Goal: Transaction & Acquisition: Purchase product/service

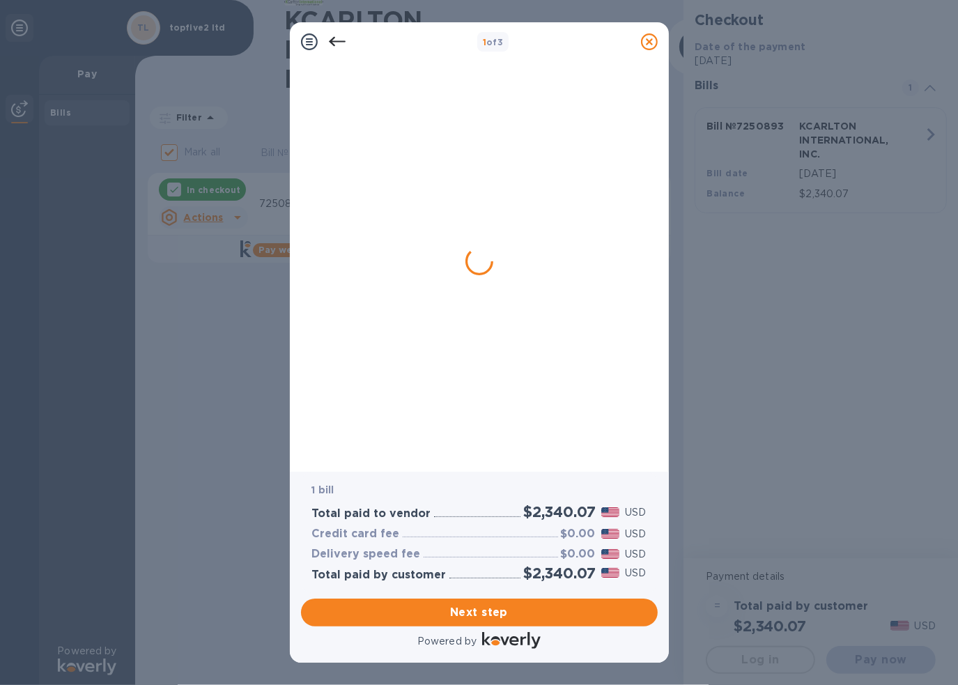
checkbox input "true"
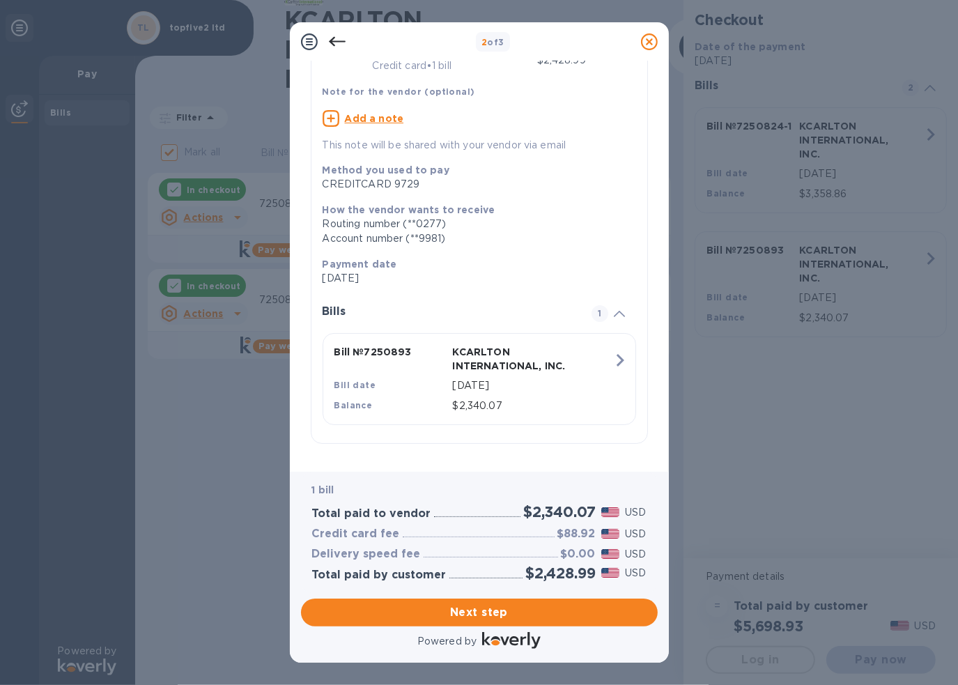
scroll to position [102, 0]
click at [521, 605] on span "Next step" at bounding box center [479, 612] width 335 height 17
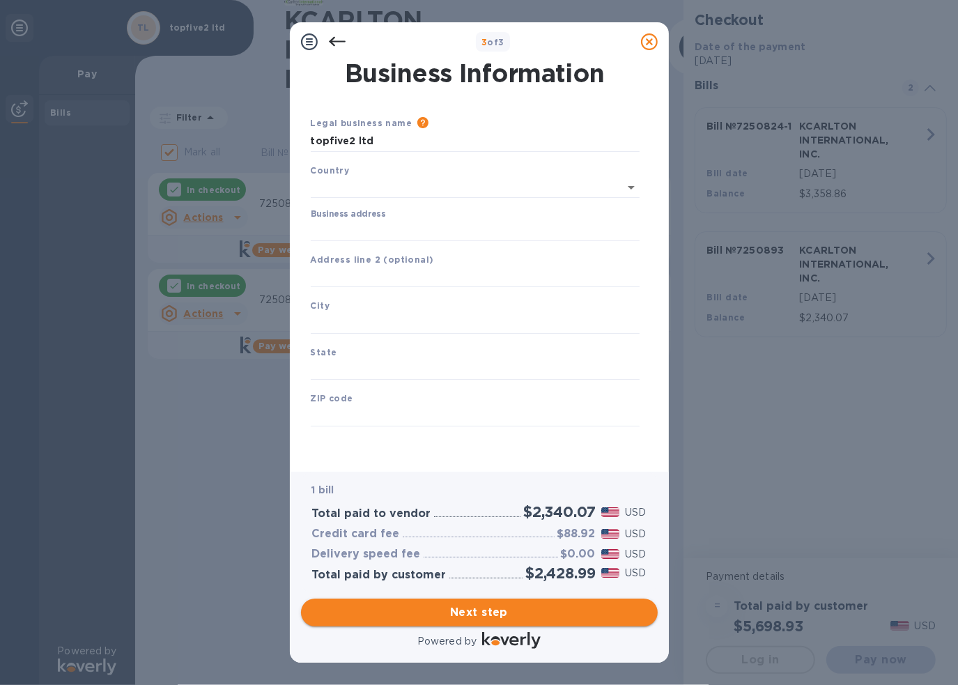
scroll to position [1, 0]
type input "[GEOGRAPHIC_DATA]"
click at [393, 231] on input "Business address" at bounding box center [475, 227] width 329 height 21
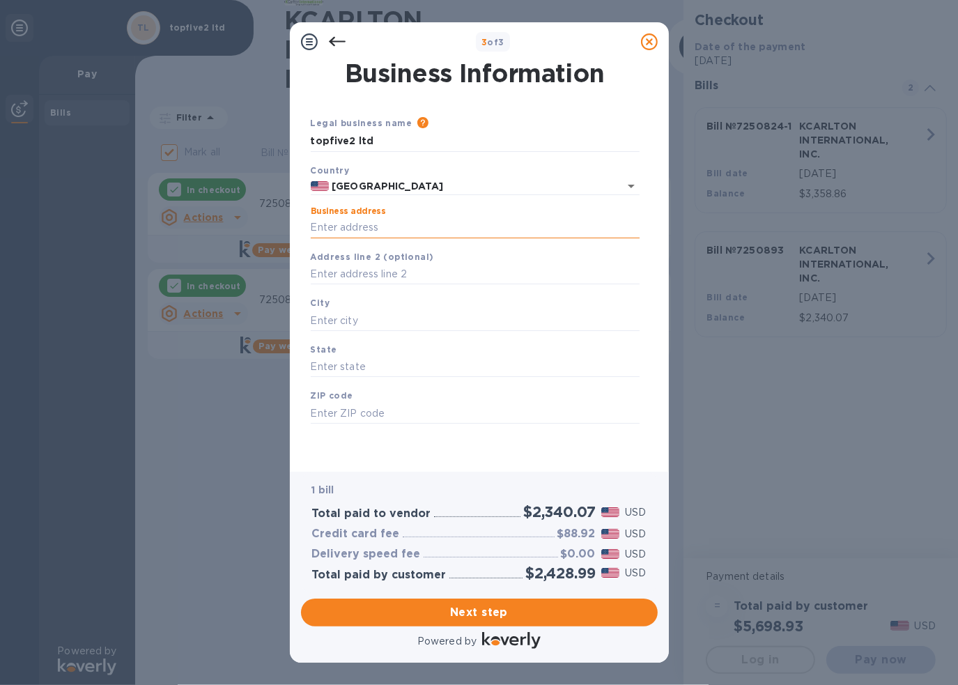
type input "[STREET_ADDRESS]"
click at [371, 323] on input "text" at bounding box center [475, 320] width 329 height 21
type input "[GEOGRAPHIC_DATA]"
click at [379, 378] on input "text" at bounding box center [475, 367] width 329 height 21
click at [325, 366] on input "[US_STATE]" at bounding box center [475, 367] width 329 height 21
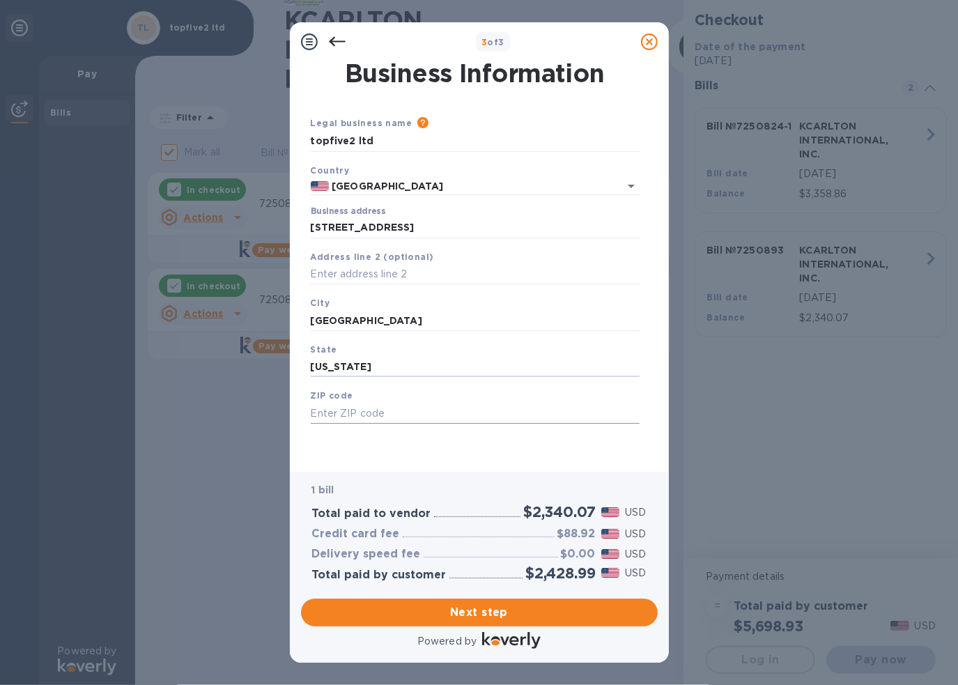
type input "[US_STATE]"
click at [348, 413] on input "text" at bounding box center [475, 413] width 329 height 21
type input "33401"
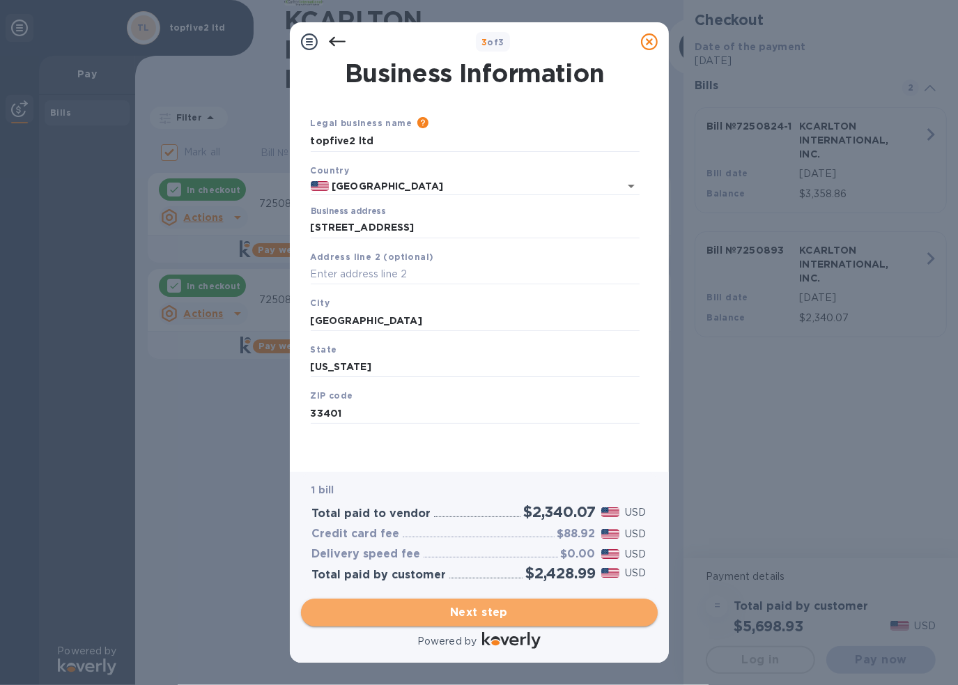
click at [486, 612] on span "Next step" at bounding box center [479, 612] width 335 height 17
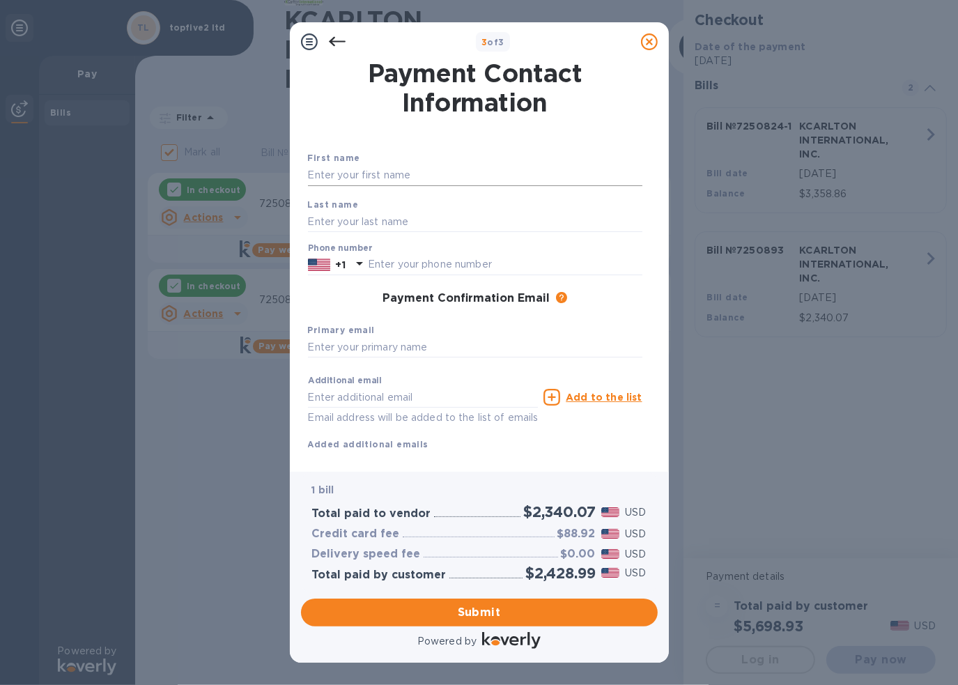
click at [328, 175] on input "text" at bounding box center [475, 175] width 335 height 21
type input "[PERSON_NAME]"
type input "5618272165"
type input "[EMAIL_ADDRESS][DOMAIN_NAME]"
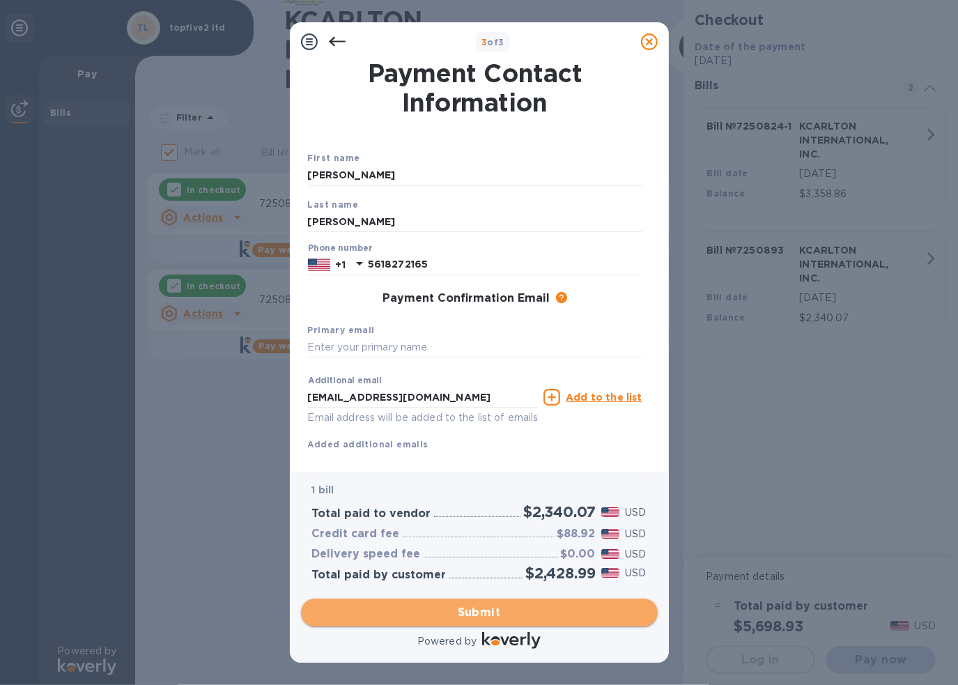
click at [505, 618] on span "Submit" at bounding box center [479, 612] width 335 height 17
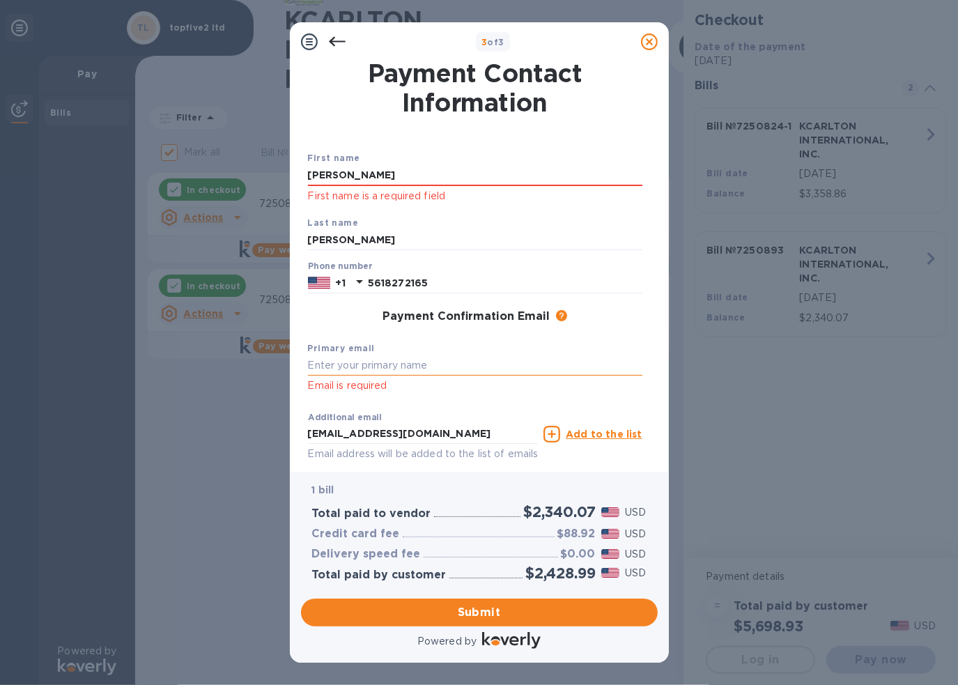
click at [368, 375] on input "text" at bounding box center [475, 365] width 335 height 21
click at [387, 173] on input "[PERSON_NAME]" at bounding box center [475, 175] width 335 height 21
click at [293, 448] on div "Payment Contact Information First name [PERSON_NAME] First name is a required f…" at bounding box center [479, 266] width 379 height 410
click at [341, 401] on div "Additional email [EMAIL_ADDRESS][DOMAIN_NAME] Email address will be added to th…" at bounding box center [475, 447] width 346 height 94
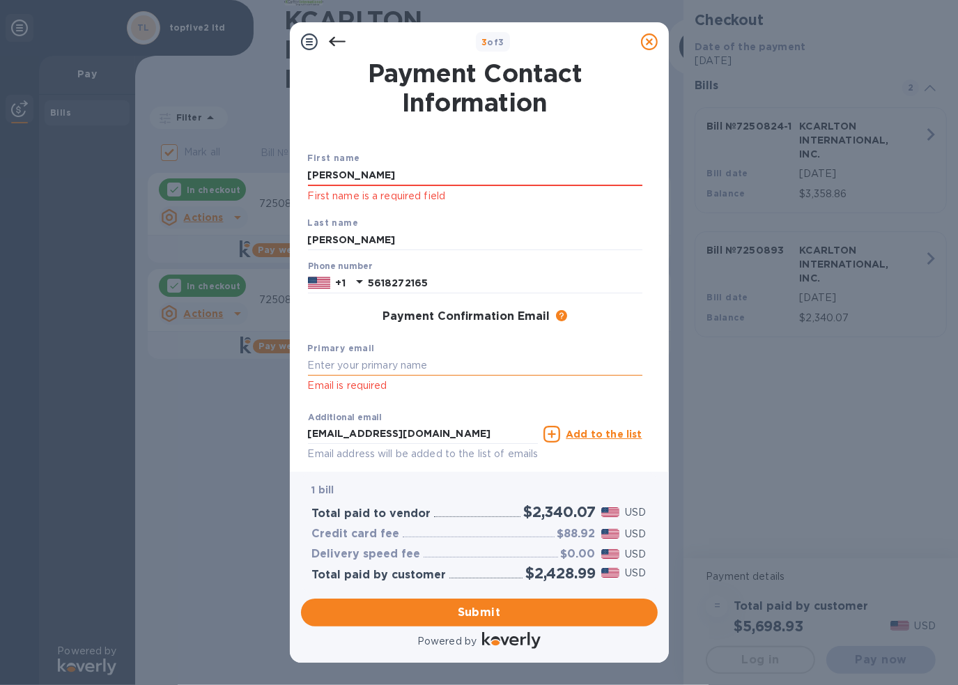
click at [353, 370] on input "text" at bounding box center [475, 365] width 335 height 21
type input "[EMAIL_ADDRESS][DOMAIN_NAME]"
click at [460, 617] on span "Submit" at bounding box center [479, 612] width 335 height 17
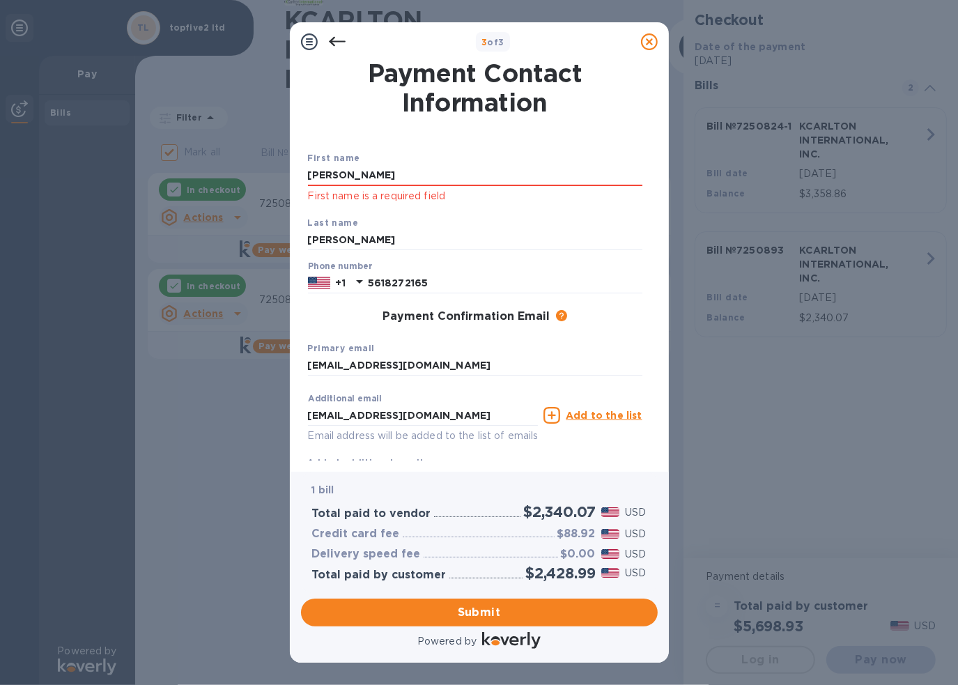
drag, startPoint x: 368, startPoint y: 175, endPoint x: 243, endPoint y: 175, distance: 124.7
click at [243, 175] on div "3 of 3 Payment Contact Information First name [PERSON_NAME] First name is a req…" at bounding box center [479, 342] width 958 height 685
type input "[PERSON_NAME]"
click at [545, 360] on input "[EMAIL_ADDRESS][DOMAIN_NAME]" at bounding box center [475, 365] width 335 height 21
click at [552, 609] on span "Submit" at bounding box center [479, 612] width 335 height 17
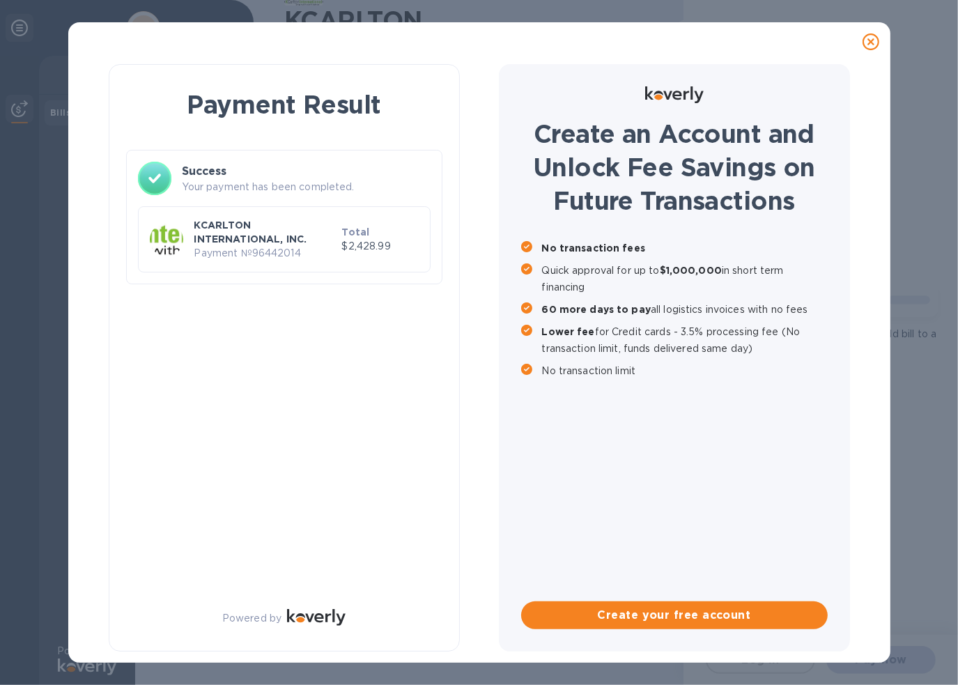
checkbox input "true"
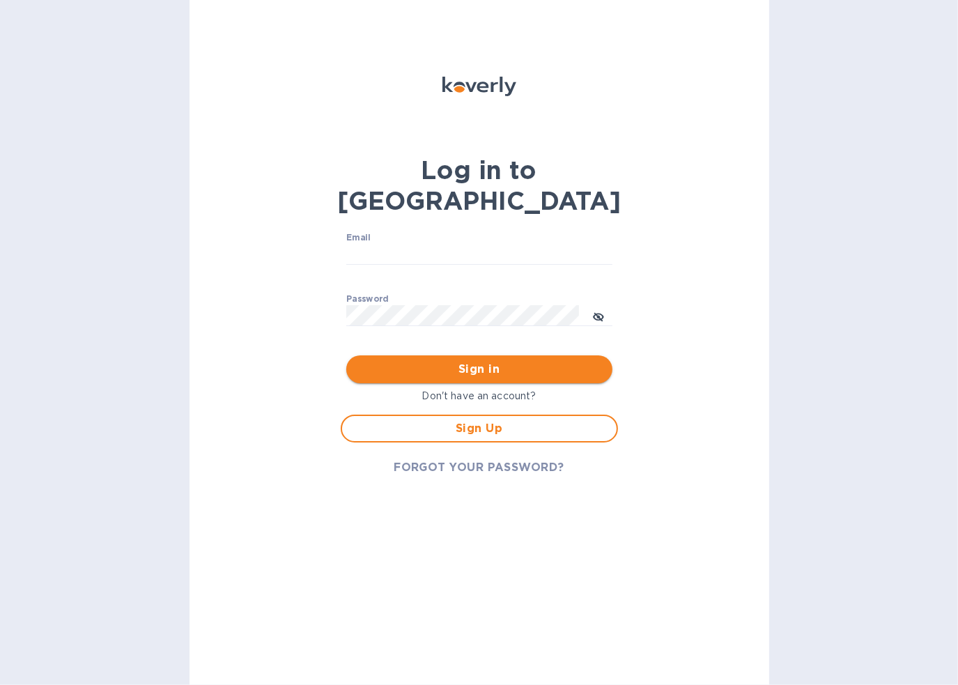
type input "[EMAIL_ADDRESS][DOMAIN_NAME]"
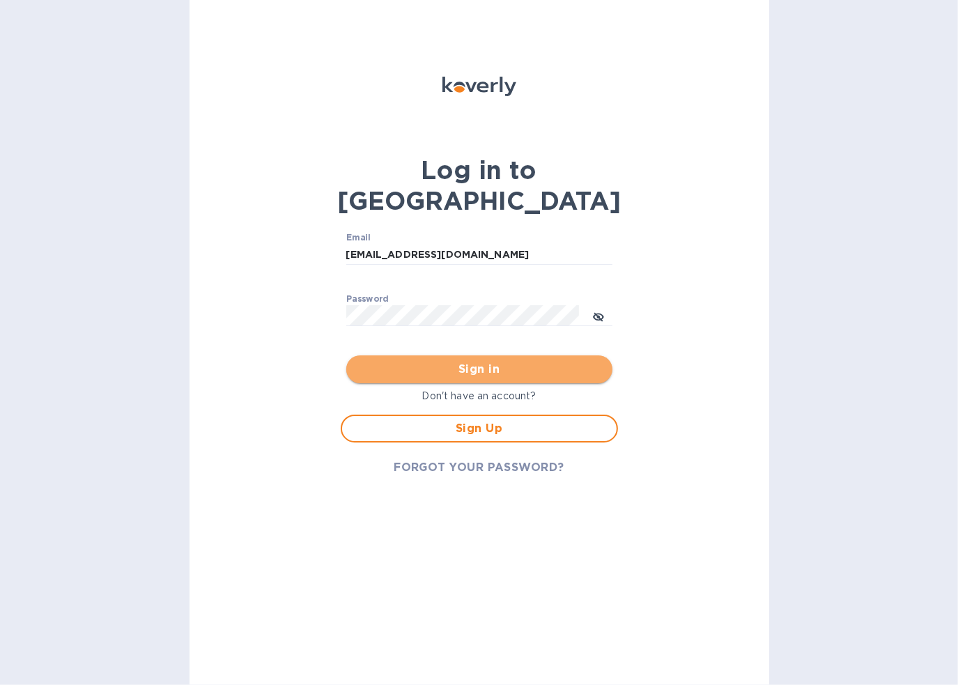
click at [502, 361] on span "Sign in" at bounding box center [480, 369] width 244 height 17
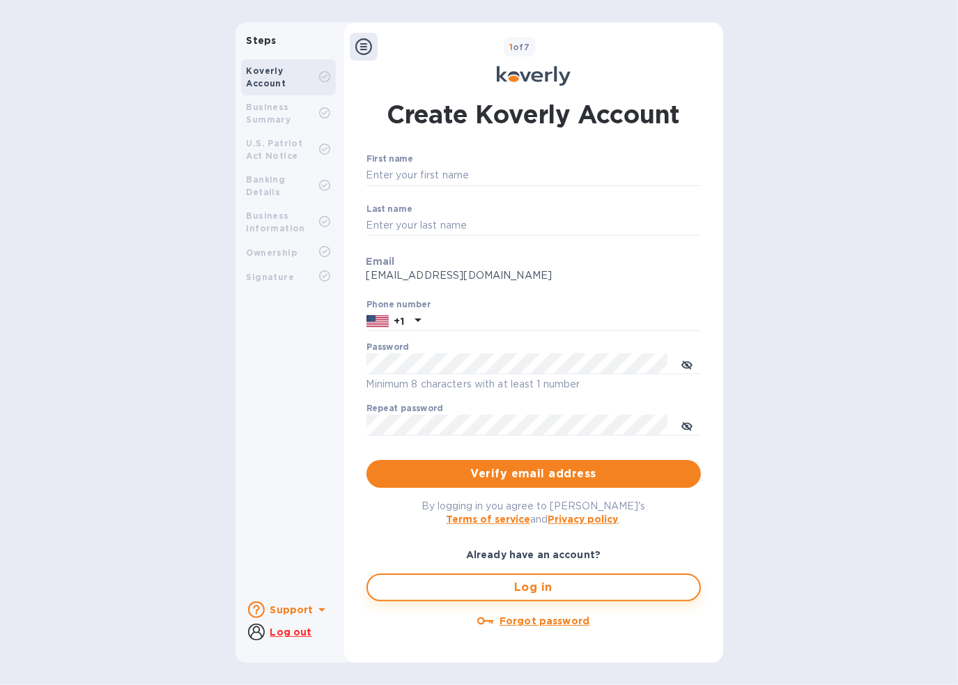
click at [517, 599] on button "Log in" at bounding box center [534, 588] width 335 height 28
